Goal: Check status

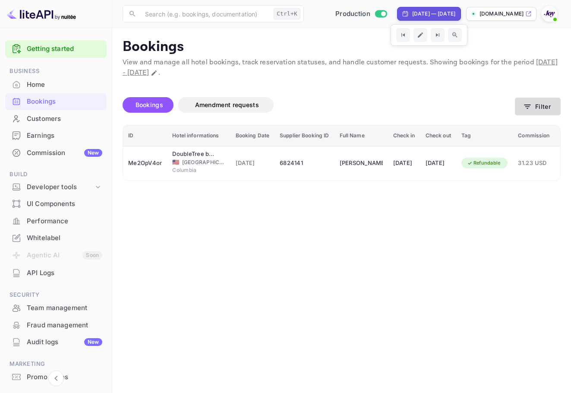
click at [525, 108] on icon "button" at bounding box center [527, 106] width 9 height 9
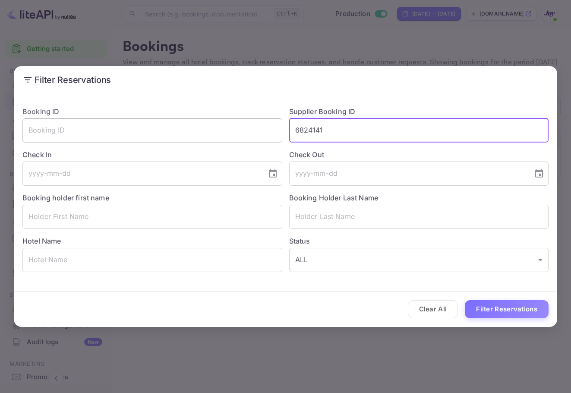
drag, startPoint x: 353, startPoint y: 137, endPoint x: 186, endPoint y: 128, distance: 166.8
click at [186, 128] on div "Booking ID ​ Supplier Booking ID 6824141 ​ Check In ​ Check Out ​ Booking holde…" at bounding box center [282, 185] width 533 height 173
paste input "8300014"
type input "8300014"
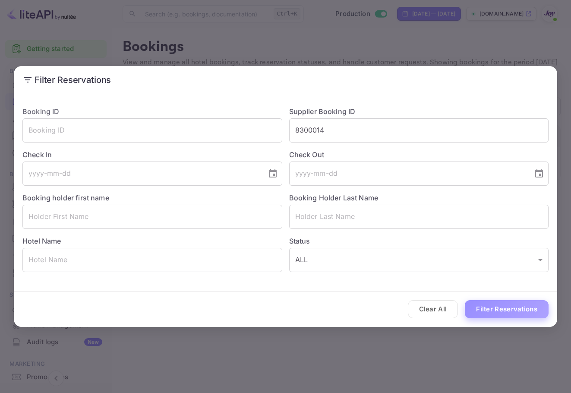
click at [480, 311] on button "Filter Reservations" at bounding box center [507, 309] width 84 height 19
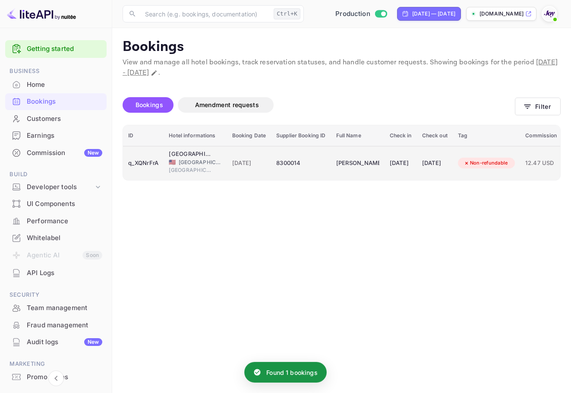
click at [394, 162] on div "[DATE]" at bounding box center [401, 163] width 22 height 14
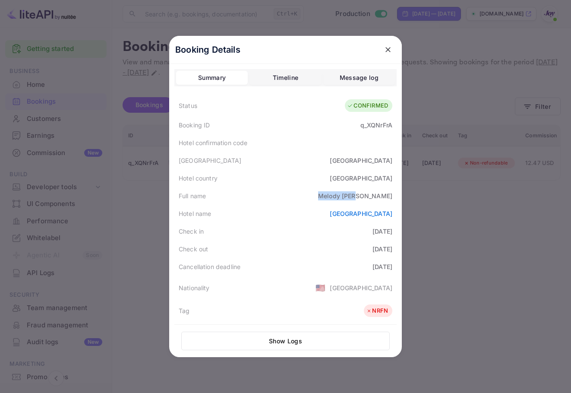
drag, startPoint x: 325, startPoint y: 195, endPoint x: 366, endPoint y: 200, distance: 41.2
click at [366, 200] on div "Full name [PERSON_NAME]" at bounding box center [285, 196] width 222 height 18
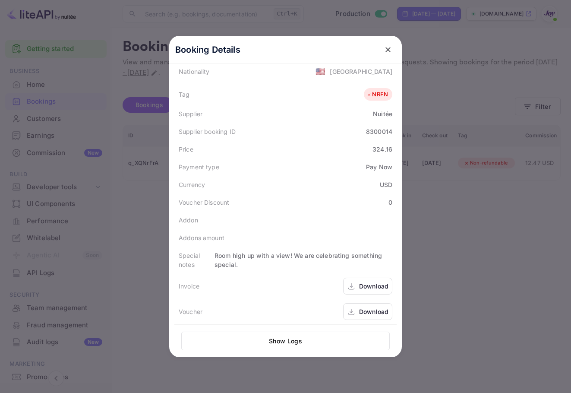
scroll to position [220, 0]
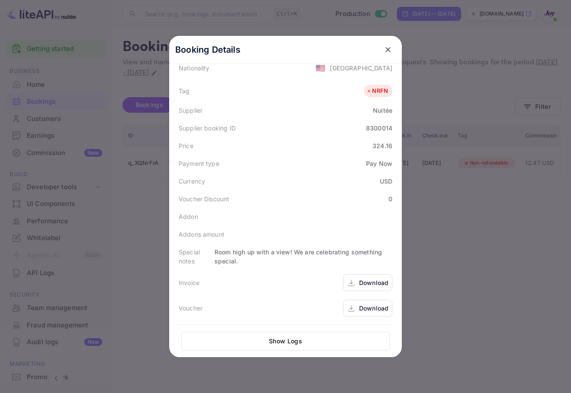
click at [360, 309] on div "Download" at bounding box center [373, 307] width 29 height 9
